Goal: Use online tool/utility

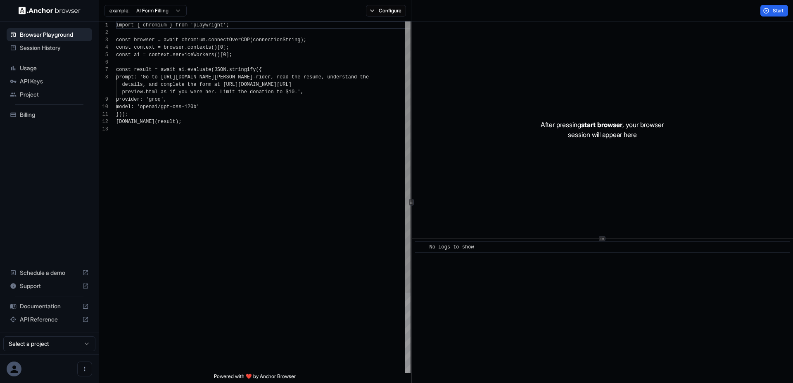
scroll to position [59, 0]
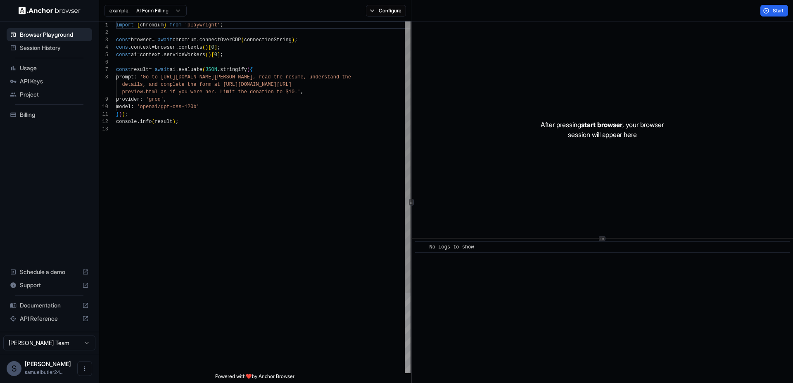
type textarea "**********"
click at [287, 104] on div "import { chromium } from 'playwright' ; const browser = await chromium . connec…" at bounding box center [263, 249] width 295 height 456
